Goal: Task Accomplishment & Management: Complete application form

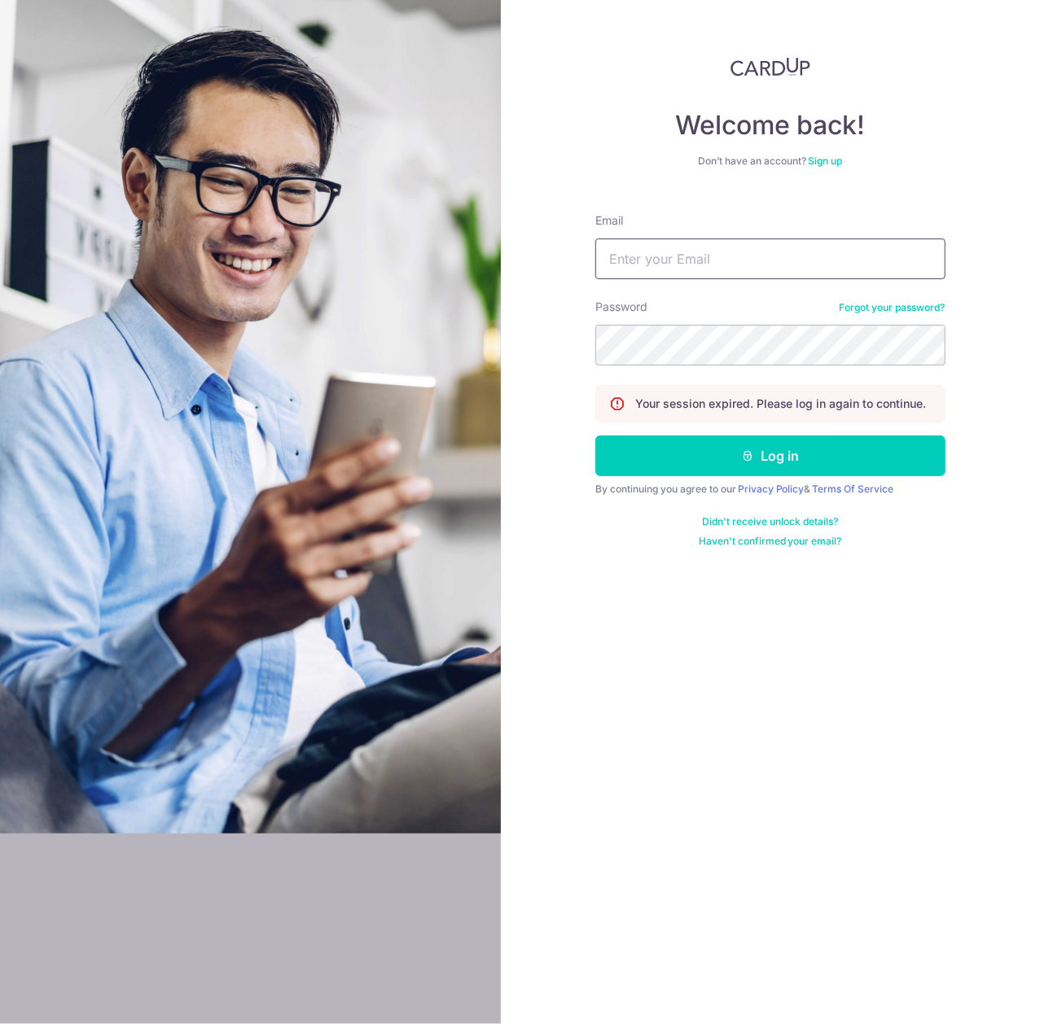
click at [632, 248] on input "Email" at bounding box center [770, 259] width 350 height 41
type input "div@eyebracesclinic.com"
click at [595, 436] on button "Log in" at bounding box center [770, 456] width 350 height 41
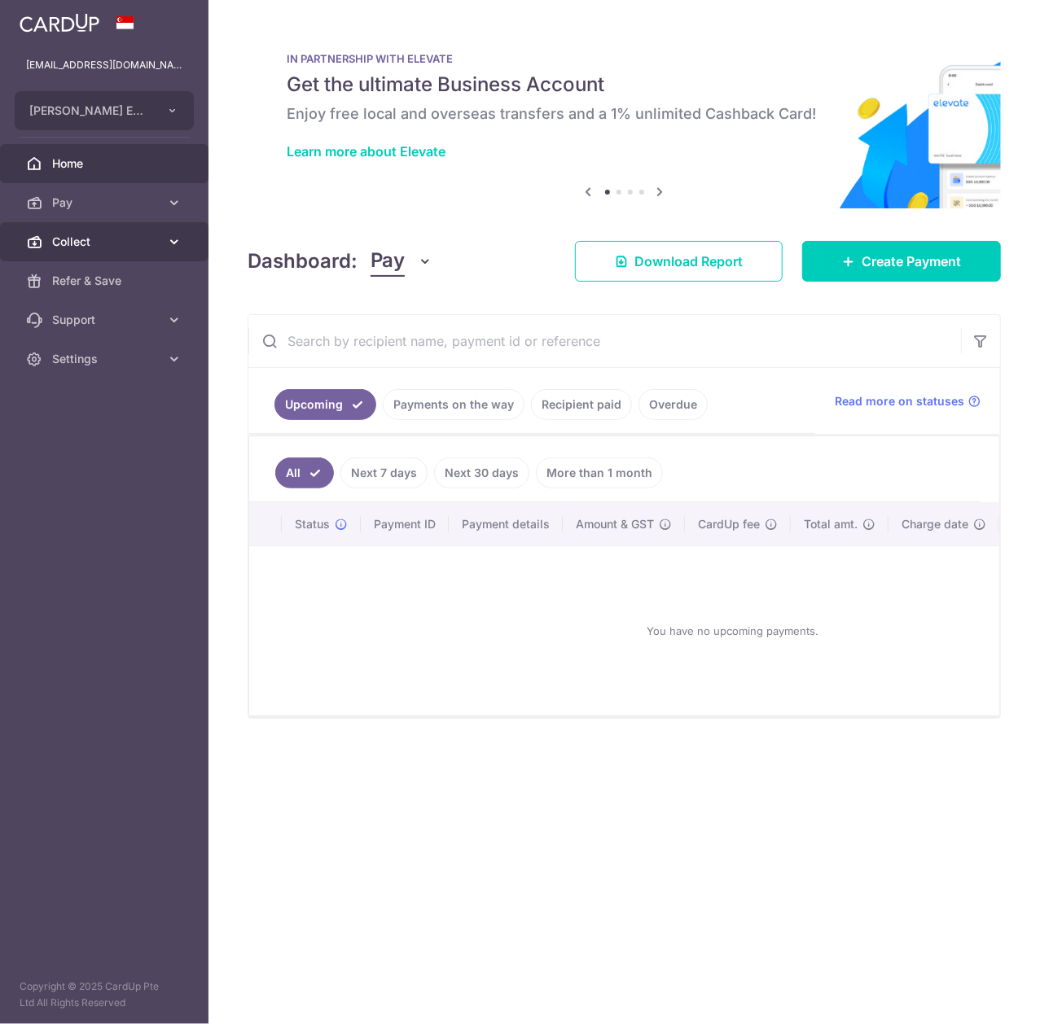
click at [174, 246] on icon at bounding box center [174, 242] width 16 height 16
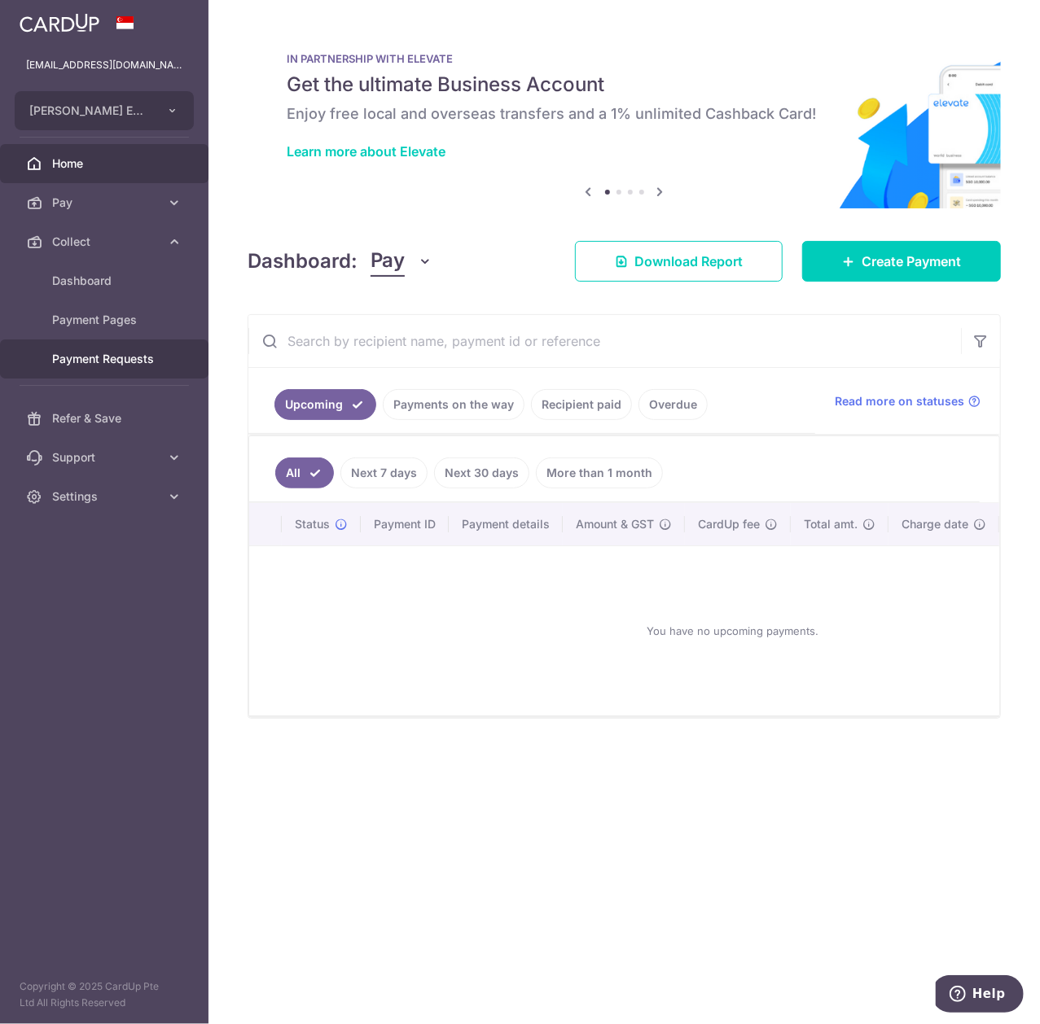
click at [151, 358] on span "Payment Requests" at bounding box center [105, 359] width 107 height 16
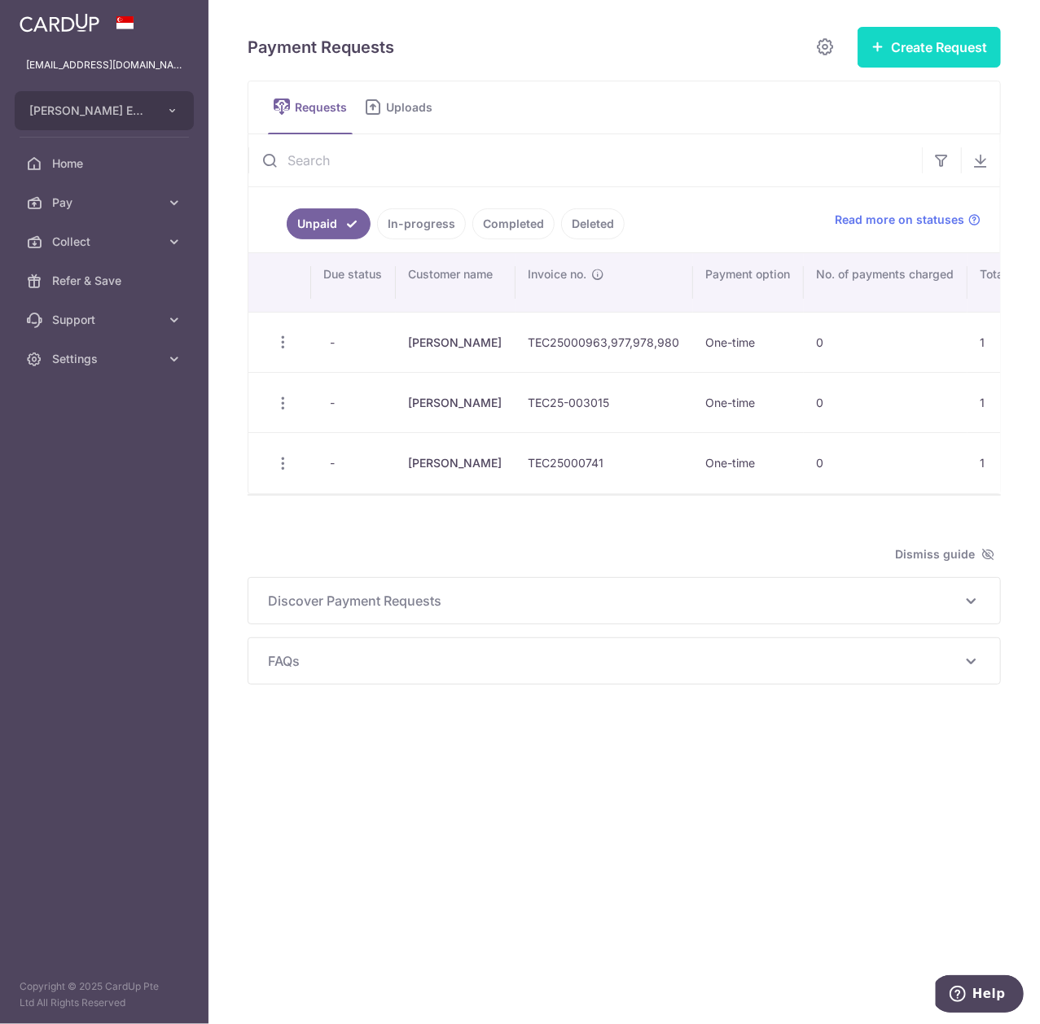
click at [907, 55] on button "Create Request" at bounding box center [928, 47] width 143 height 41
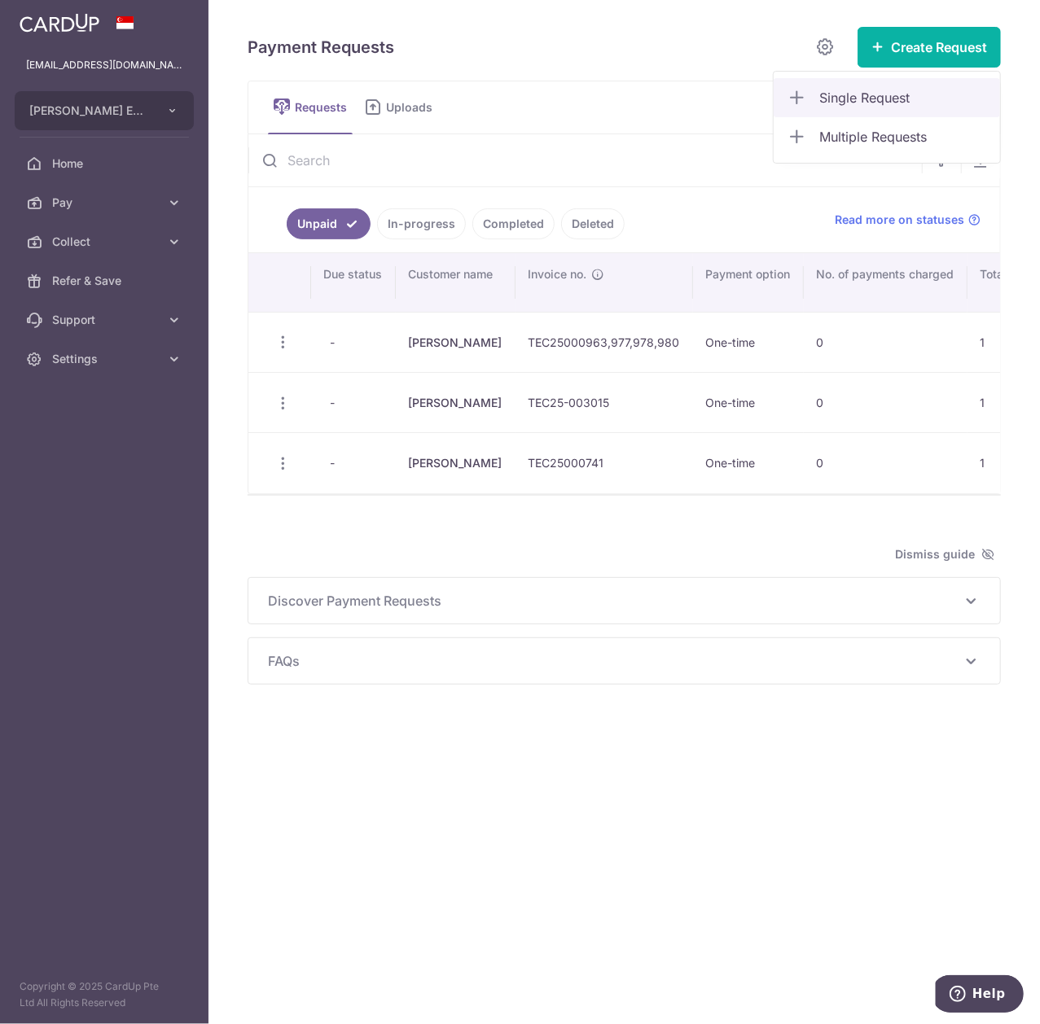
click at [874, 98] on span "Single Request" at bounding box center [903, 98] width 168 height 20
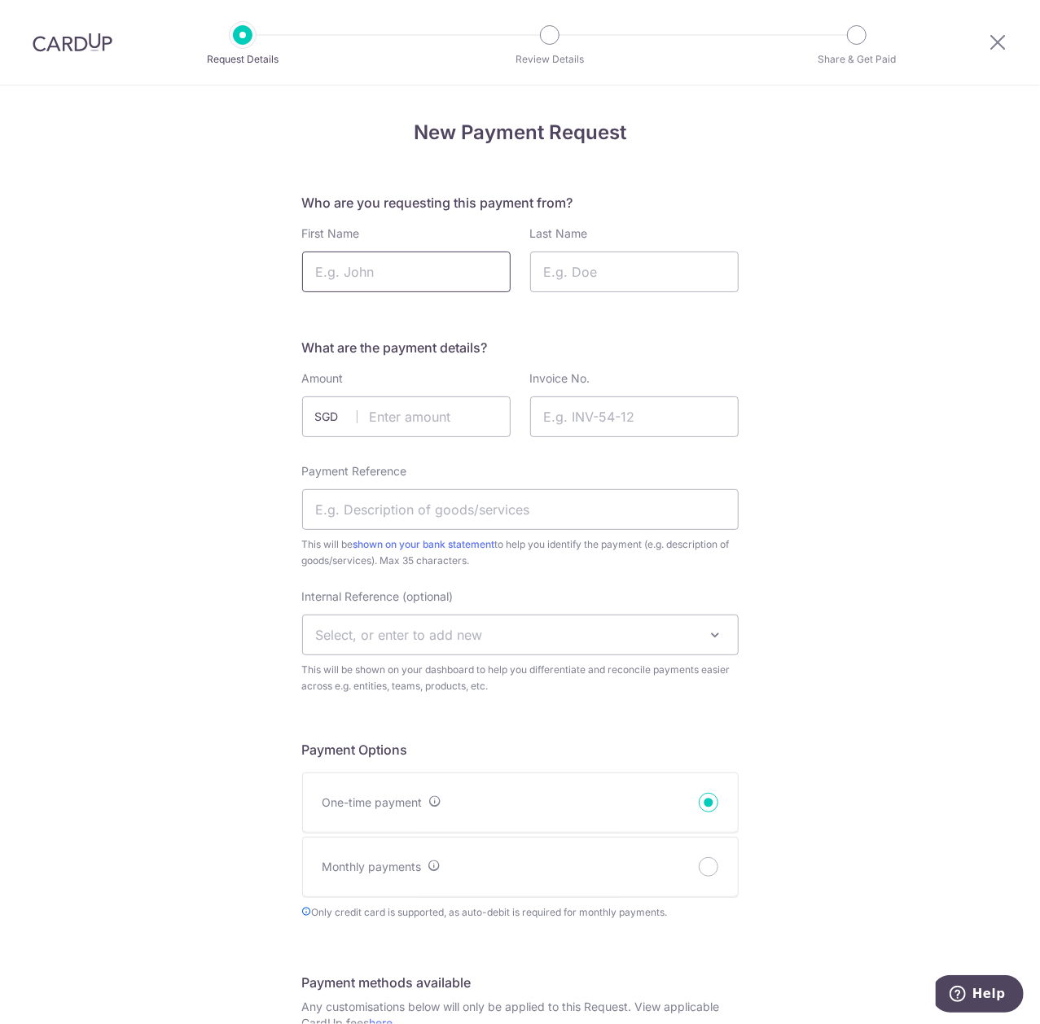
click at [446, 270] on input "First Name" at bounding box center [406, 272] width 208 height 41
type input "Inez"
click at [580, 267] on input "Last Name" at bounding box center [634, 272] width 208 height 41
type input "Tan"
click at [453, 408] on input "text" at bounding box center [406, 417] width 208 height 41
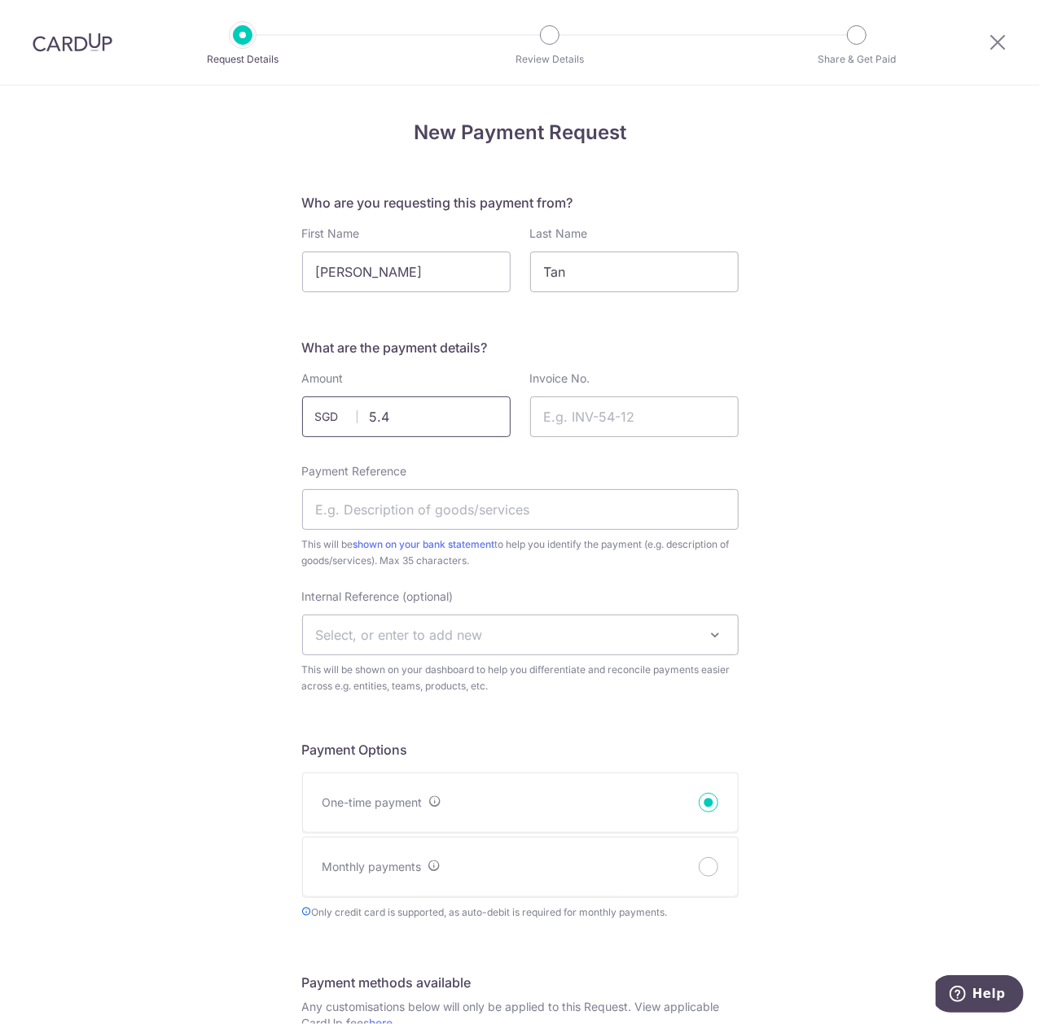
type input "5.40"
click at [676, 421] on input "Invoice No." at bounding box center [634, 417] width 208 height 41
click at [581, 421] on input "Invoice No." at bounding box center [634, 417] width 208 height 41
paste input "EC25-003156"
click at [542, 412] on input "EC25-003156" at bounding box center [634, 417] width 208 height 41
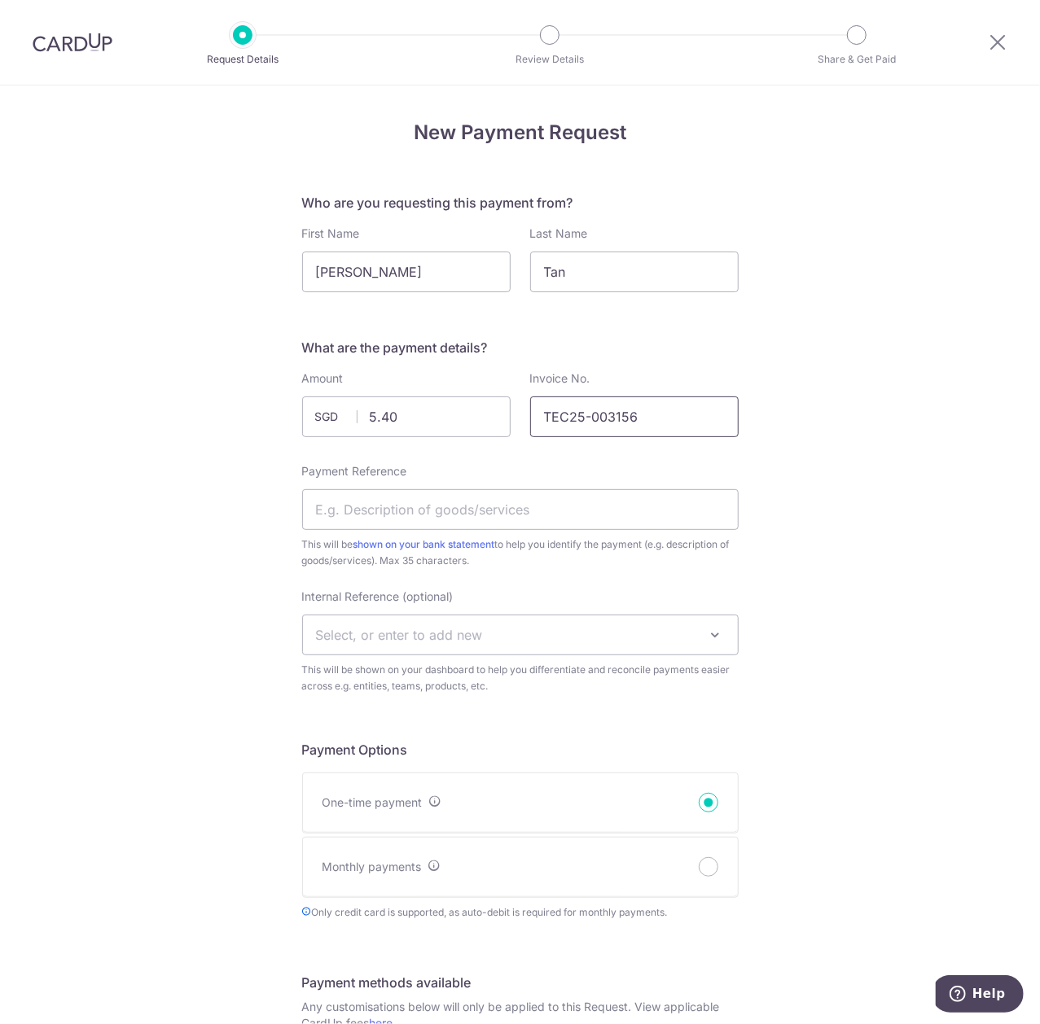
type input "TEC25-003156"
click at [828, 408] on div "New Payment Request Who are you requesting this payment from? First Name Inez L…" at bounding box center [520, 963] width 1040 height 1754
click at [581, 516] on input "Payment Reference" at bounding box center [520, 509] width 436 height 41
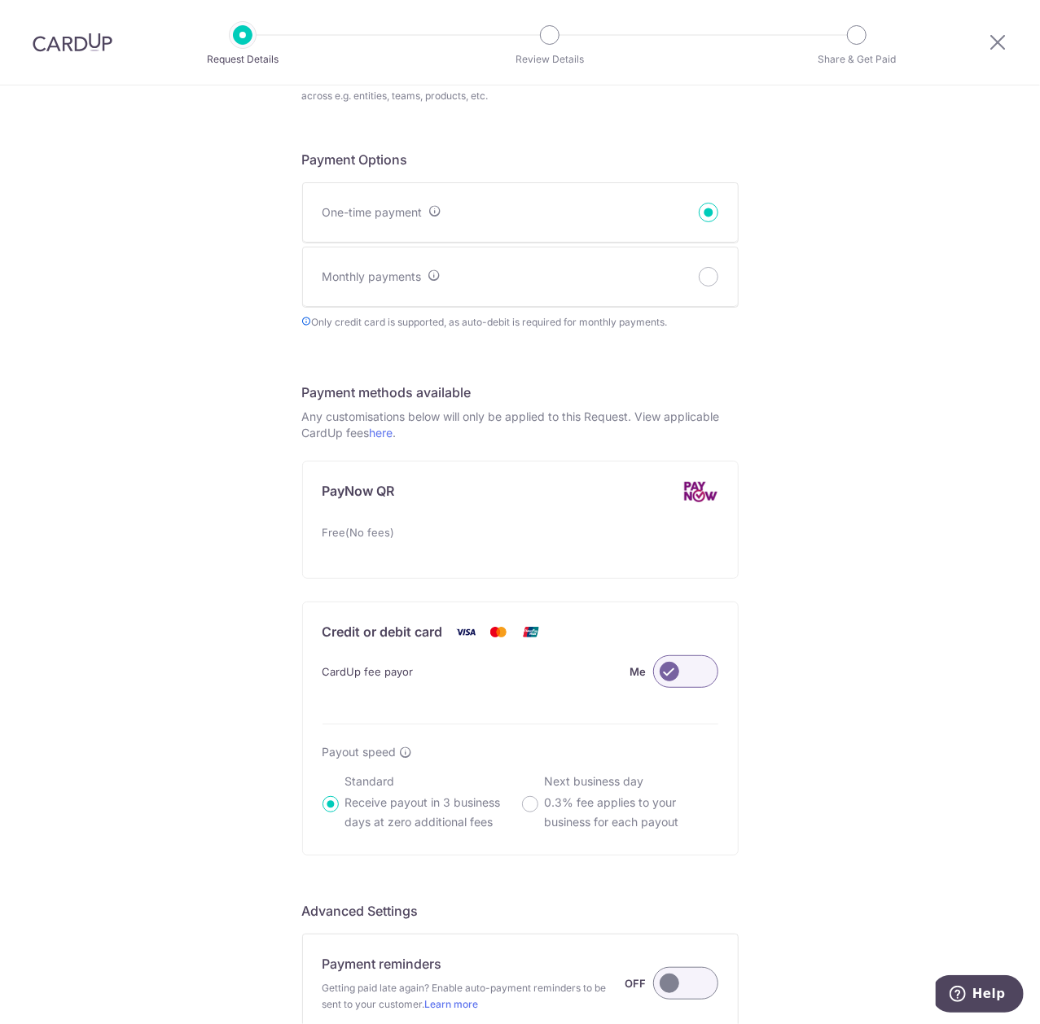
scroll to position [818, 0]
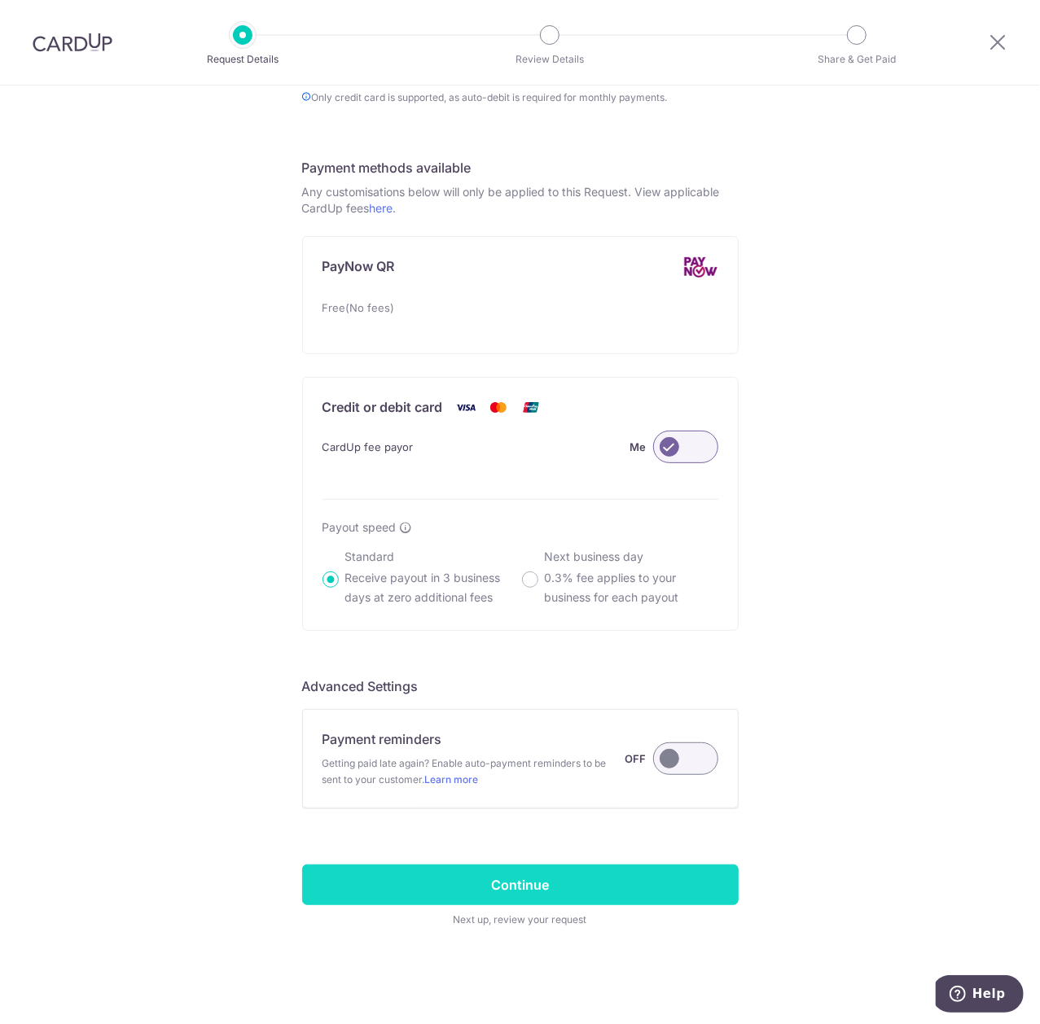
type input "Consultation"
click at [575, 893] on input "Continue" at bounding box center [520, 885] width 436 height 41
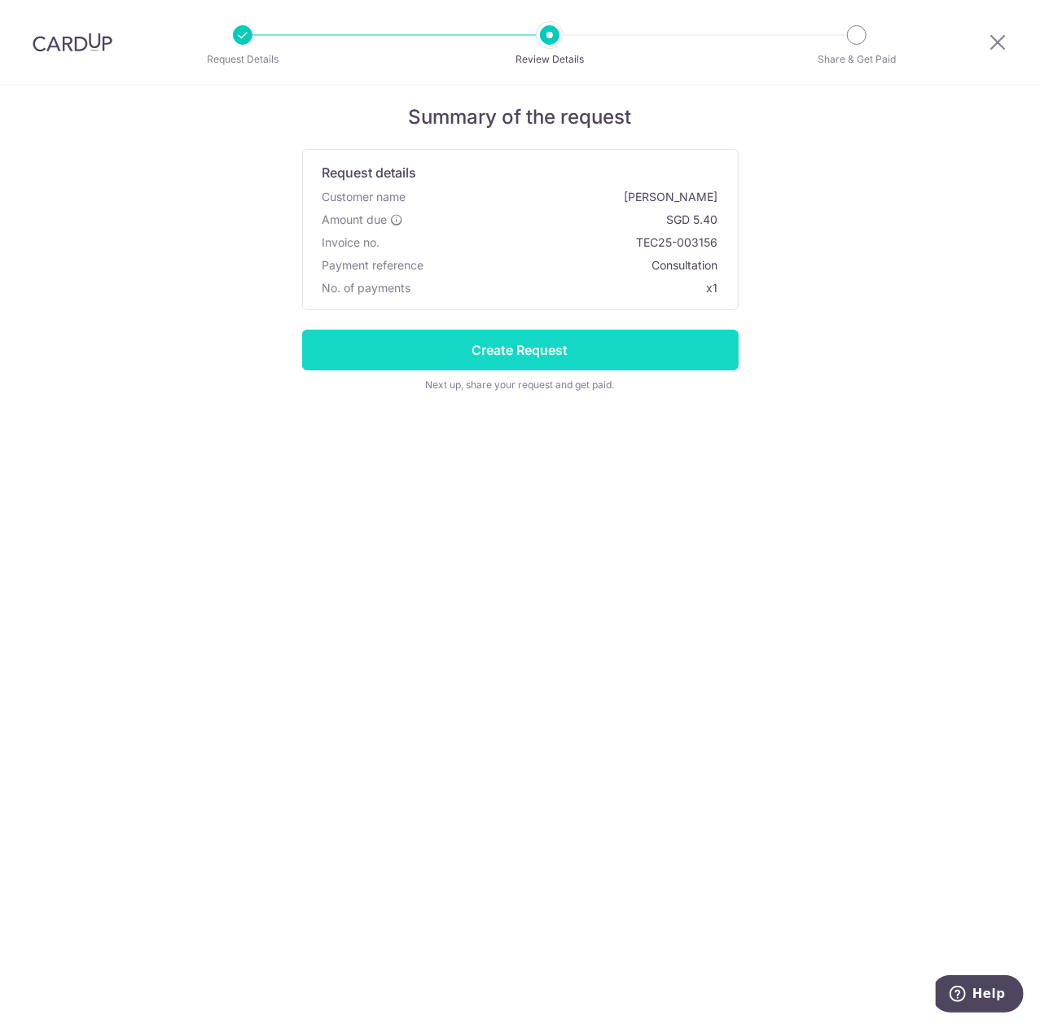
click at [630, 336] on input "Create Request" at bounding box center [520, 350] width 436 height 41
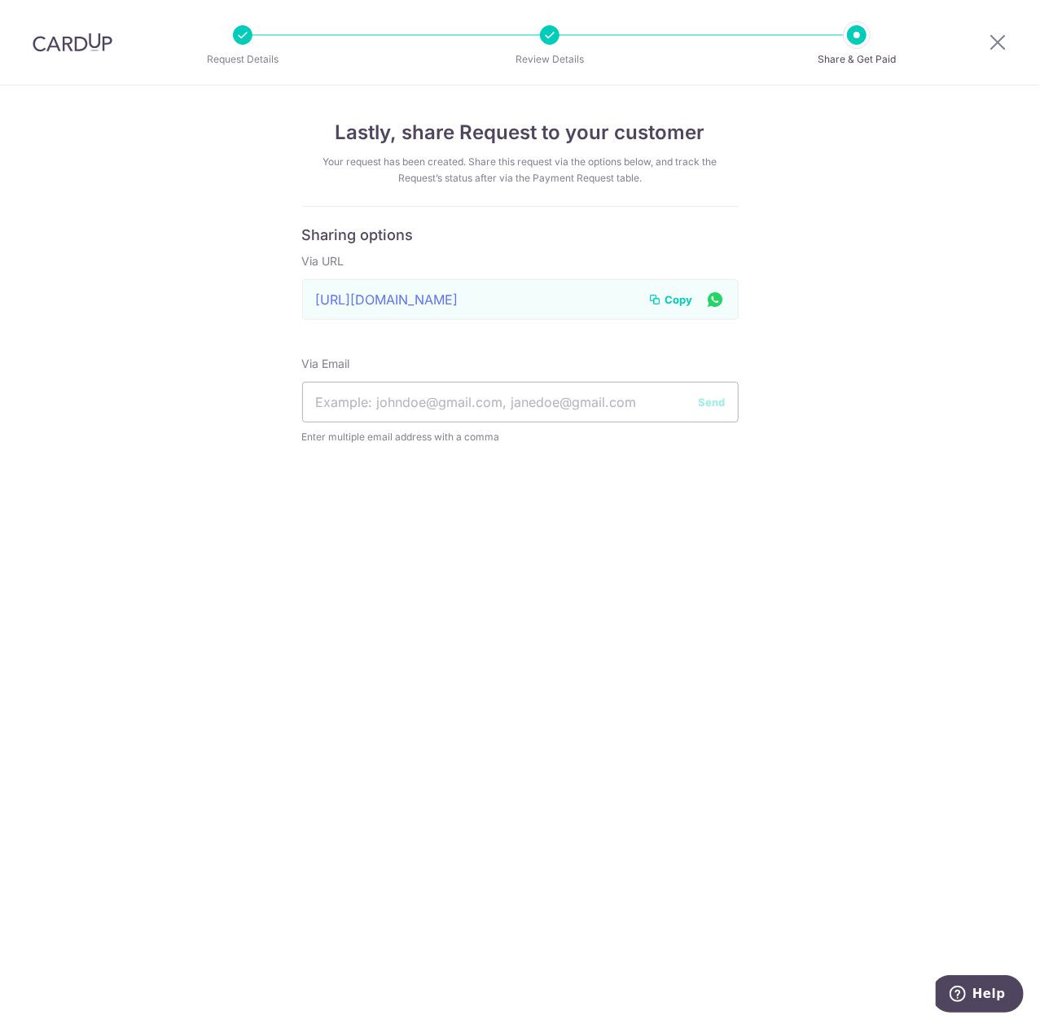
click at [672, 296] on span "Copy" at bounding box center [679, 300] width 28 height 16
